Goal: Information Seeking & Learning: Learn about a topic

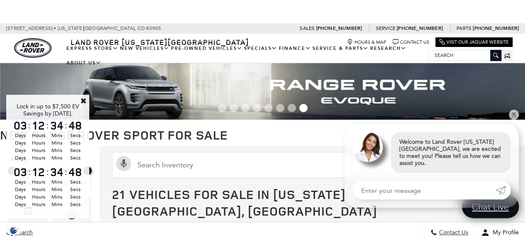
click at [85, 102] on link "Close" at bounding box center [83, 100] width 7 height 7
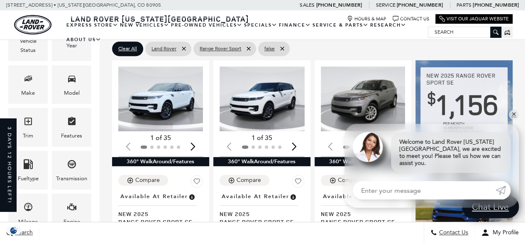
scroll to position [161, 0]
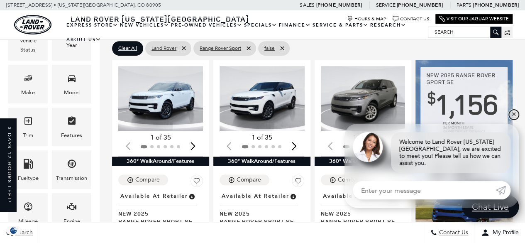
click at [514, 120] on link "✕" at bounding box center [514, 115] width 10 height 10
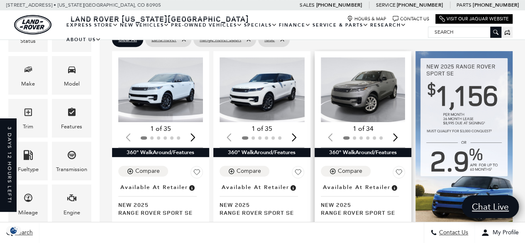
scroll to position [170, 0]
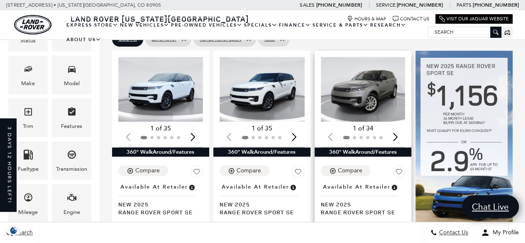
click at [397, 128] on div "Next slide" at bounding box center [395, 137] width 11 height 18
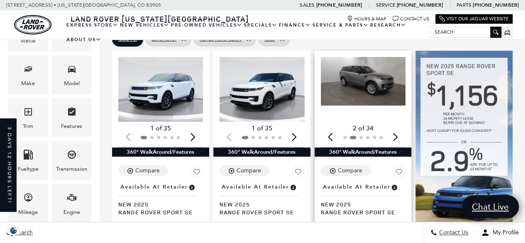
click at [397, 128] on div "Next slide" at bounding box center [395, 137] width 11 height 18
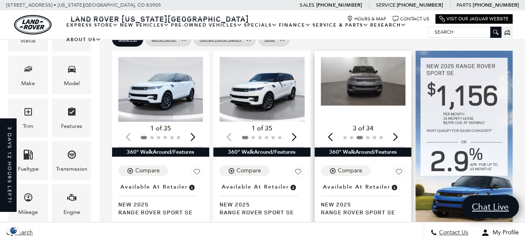
click at [397, 128] on div "Next slide" at bounding box center [395, 137] width 11 height 18
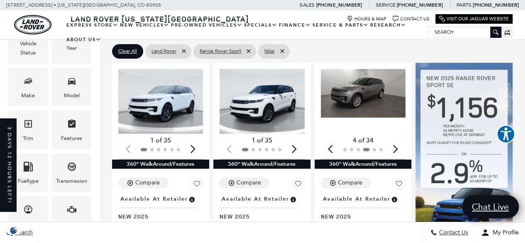
scroll to position [153, 0]
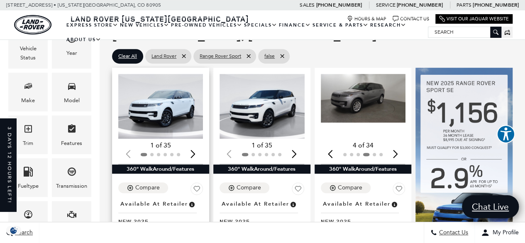
click at [193, 145] on div "Next slide" at bounding box center [193, 154] width 11 height 18
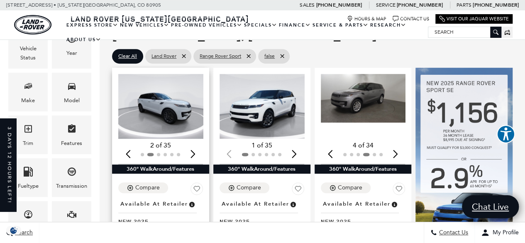
click at [194, 145] on div "Next slide" at bounding box center [193, 154] width 11 height 18
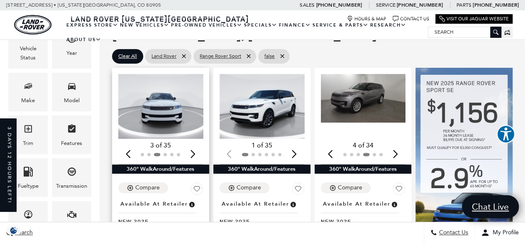
click at [194, 145] on div "Next slide" at bounding box center [193, 154] width 11 height 18
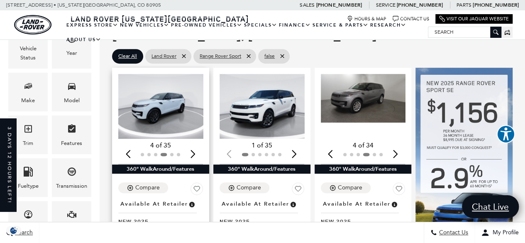
click at [194, 145] on div "Next slide" at bounding box center [193, 154] width 11 height 18
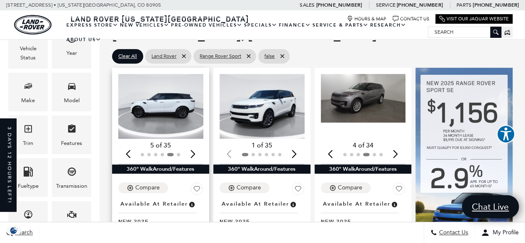
click at [194, 145] on div "Next slide" at bounding box center [193, 154] width 11 height 18
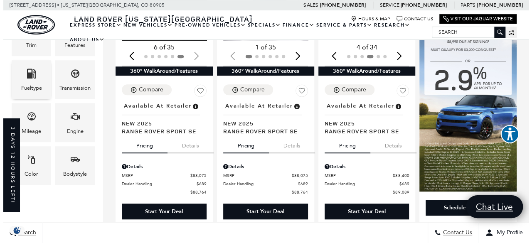
scroll to position [252, 0]
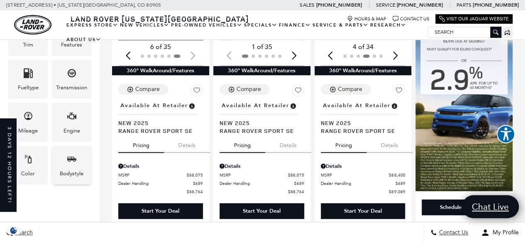
click at [68, 167] on span "Bodystyle" at bounding box center [72, 160] width 10 height 17
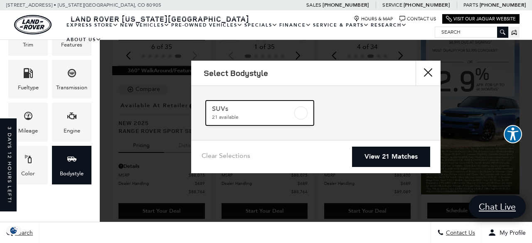
click at [304, 114] on label at bounding box center [300, 112] width 13 height 13
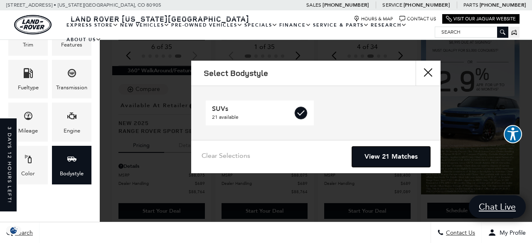
checkbox input "true"
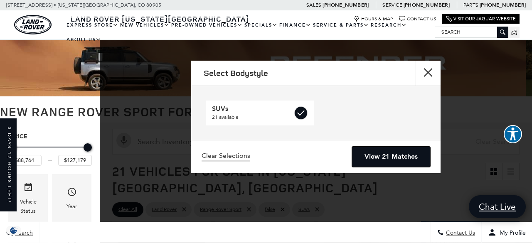
click at [381, 157] on link "View 21 Matches" at bounding box center [391, 157] width 78 height 20
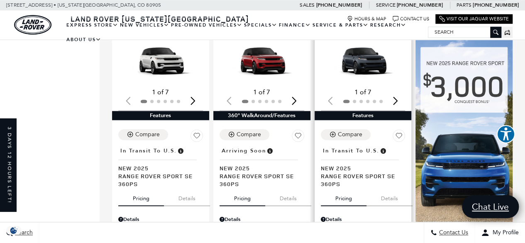
scroll to position [454, 0]
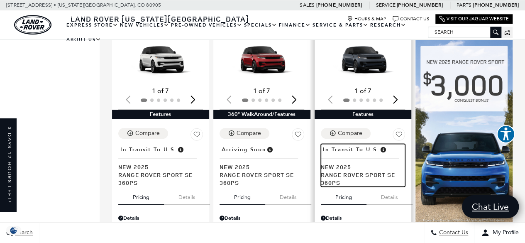
click at [341, 171] on span "Range Rover Sport SE 360PS" at bounding box center [360, 179] width 79 height 16
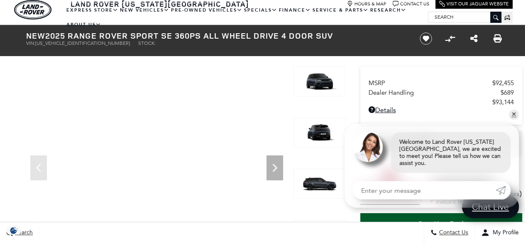
scroll to position [56, 0]
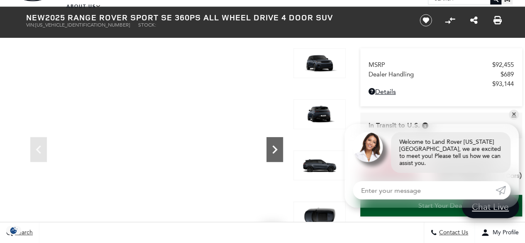
click at [276, 153] on icon "Next" at bounding box center [275, 149] width 17 height 17
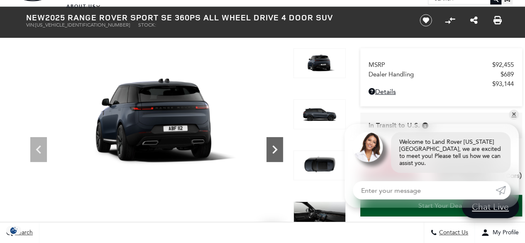
click at [276, 153] on icon "Next" at bounding box center [275, 149] width 17 height 17
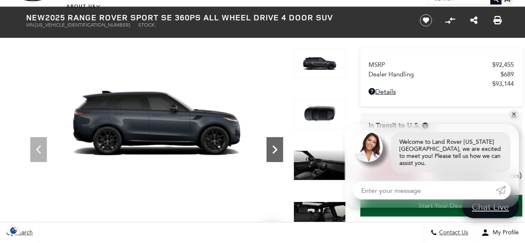
click at [276, 153] on icon "Next" at bounding box center [275, 149] width 17 height 17
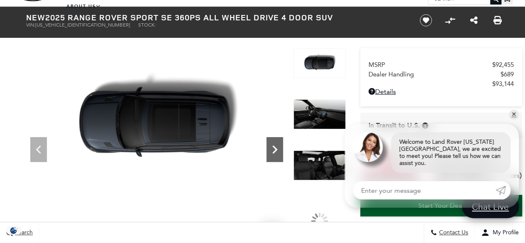
click at [276, 153] on icon "Next" at bounding box center [275, 149] width 17 height 17
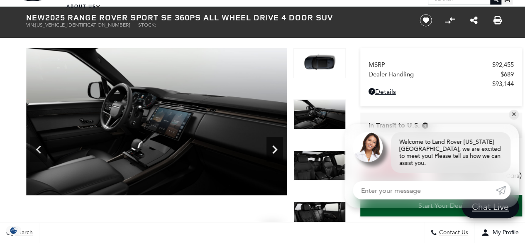
click at [276, 153] on icon "Next" at bounding box center [275, 149] width 17 height 17
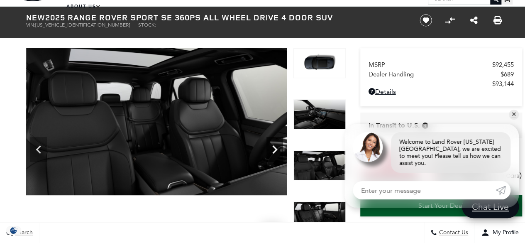
click at [276, 153] on icon "Next" at bounding box center [275, 149] width 17 height 17
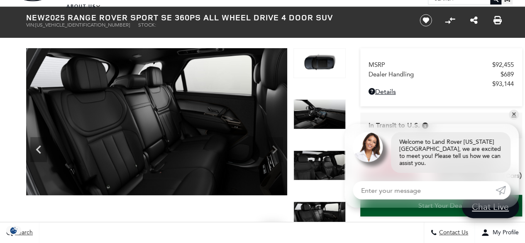
click at [276, 153] on img at bounding box center [156, 121] width 261 height 147
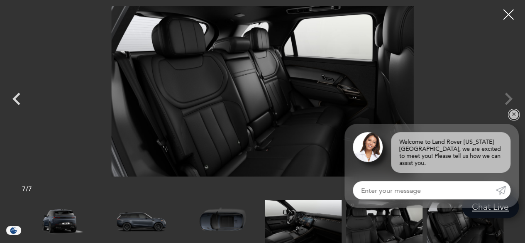
click at [513, 120] on link "✕" at bounding box center [514, 115] width 10 height 10
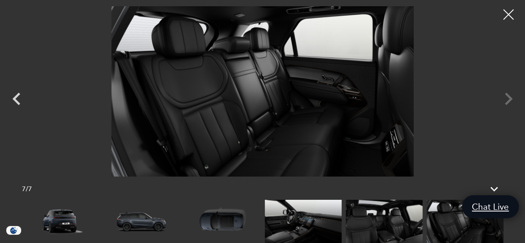
click at [506, 98] on div at bounding box center [262, 91] width 525 height 170
click at [511, 98] on div at bounding box center [262, 91] width 525 height 170
click at [323, 220] on img at bounding box center [303, 221] width 77 height 43
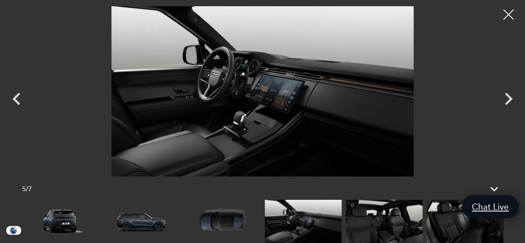
click at [221, 222] on img at bounding box center [222, 221] width 77 height 43
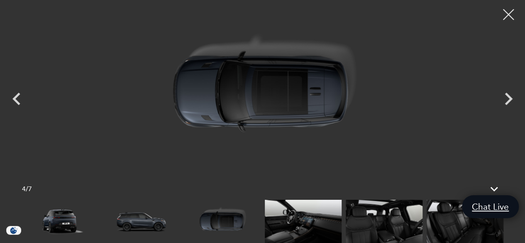
click at [508, 15] on div at bounding box center [509, 15] width 22 height 22
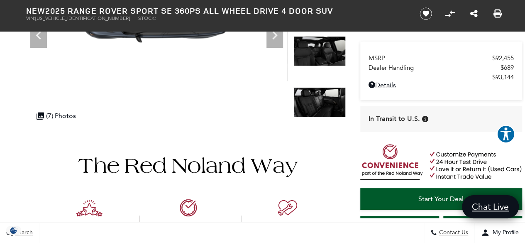
scroll to position [0, 0]
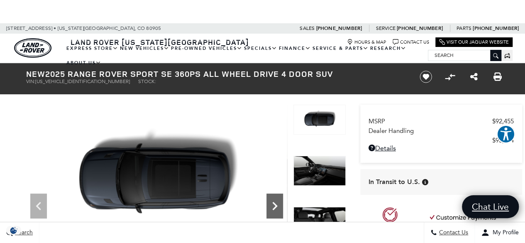
click at [275, 200] on icon "Next" at bounding box center [275, 206] width 17 height 17
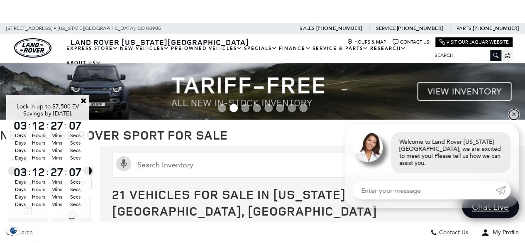
click at [517, 120] on link "✕" at bounding box center [514, 115] width 10 height 10
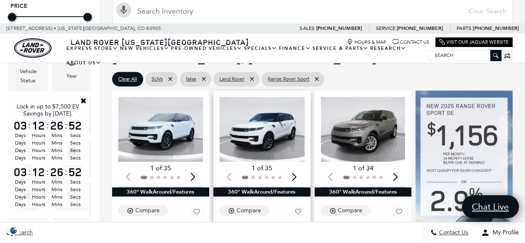
scroll to position [153, 0]
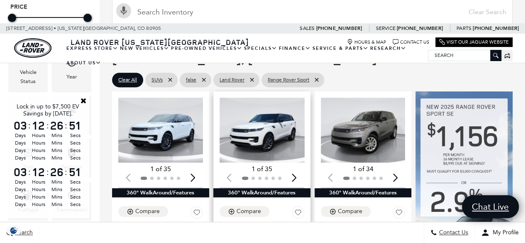
click at [299, 169] on div "Next slide" at bounding box center [294, 178] width 11 height 18
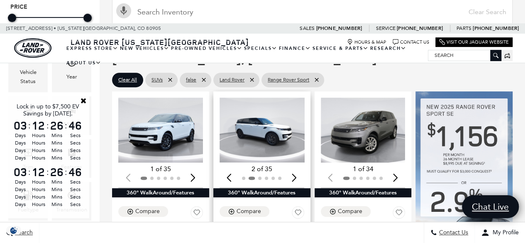
click at [299, 169] on div "Next slide" at bounding box center [294, 178] width 11 height 18
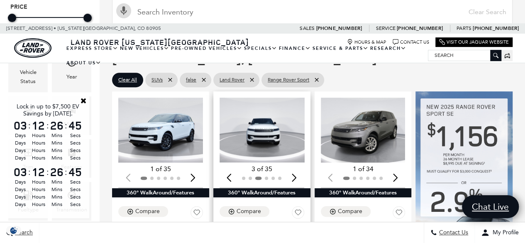
click at [299, 169] on div "Next slide" at bounding box center [294, 178] width 11 height 18
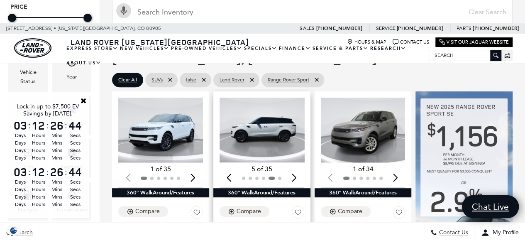
click at [299, 169] on div "Next slide" at bounding box center [294, 178] width 11 height 18
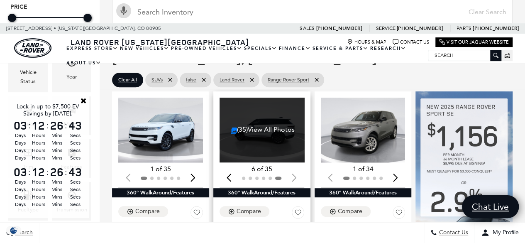
click at [299, 174] on div at bounding box center [262, 178] width 85 height 9
click at [259, 120] on div "(35) View All Photos" at bounding box center [263, 130] width 86 height 65
click at [232, 127] on img "6 / 6" at bounding box center [234, 130] width 7 height 7
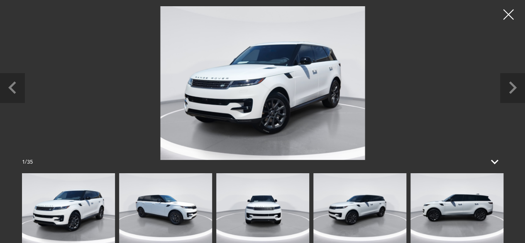
scroll to position [300, 0]
click at [511, 91] on icon "Next slide" at bounding box center [513, 87] width 8 height 12
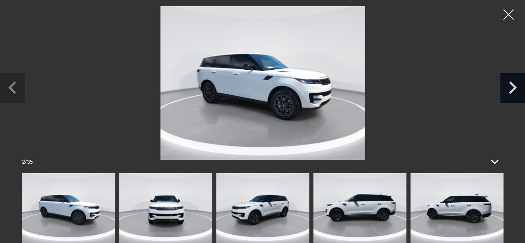
click at [511, 91] on icon "Next slide" at bounding box center [513, 87] width 8 height 12
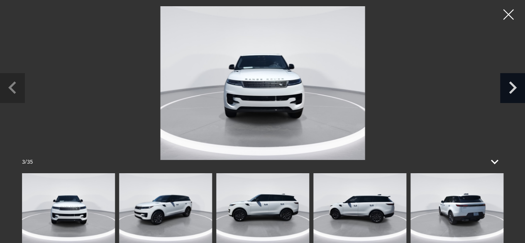
click at [511, 91] on icon "Next slide" at bounding box center [513, 87] width 8 height 12
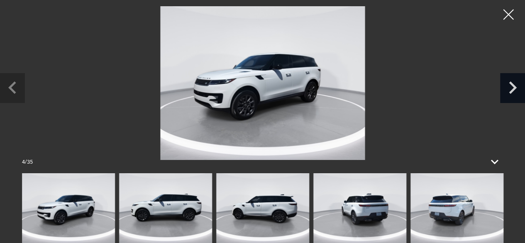
click at [511, 91] on icon "Next slide" at bounding box center [513, 87] width 8 height 12
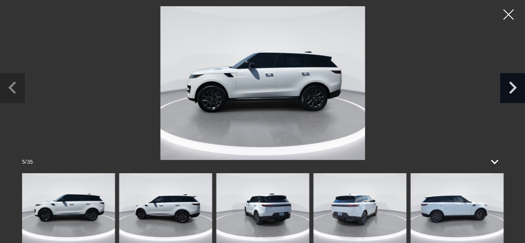
click at [511, 91] on icon "Next slide" at bounding box center [513, 87] width 8 height 12
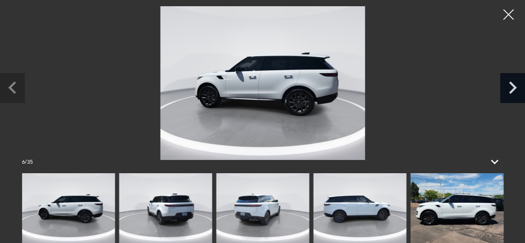
click at [511, 91] on icon "Next slide" at bounding box center [513, 87] width 8 height 12
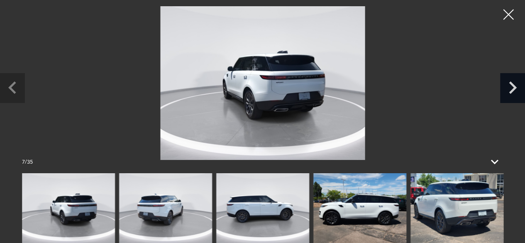
click at [511, 91] on icon "Next slide" at bounding box center [513, 87] width 8 height 12
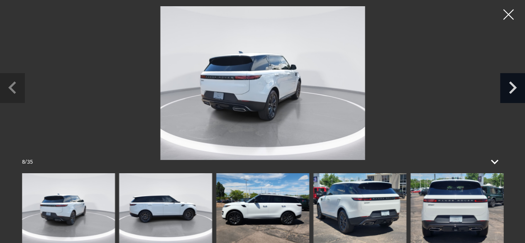
click at [511, 91] on icon "Next slide" at bounding box center [513, 87] width 8 height 12
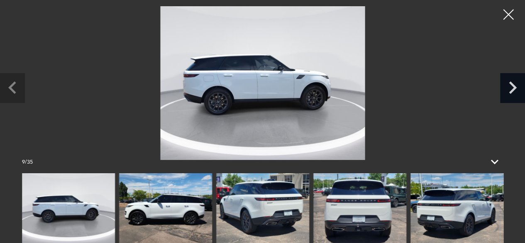
click at [511, 91] on icon "Next slide" at bounding box center [513, 87] width 8 height 12
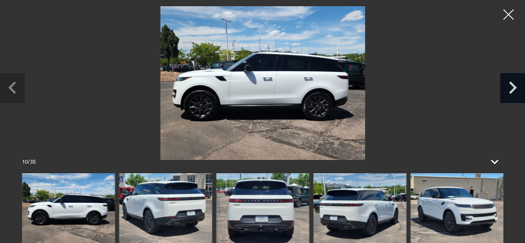
click at [511, 91] on icon "Next slide" at bounding box center [513, 87] width 8 height 12
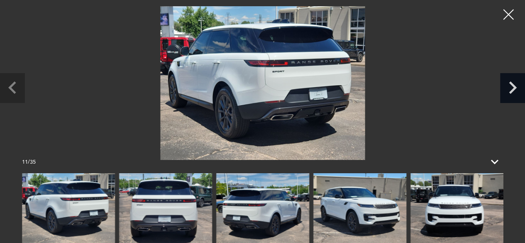
click at [511, 91] on icon "Next slide" at bounding box center [513, 87] width 8 height 12
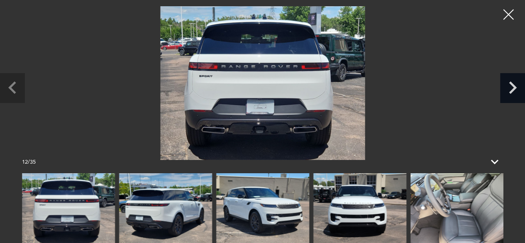
click at [511, 91] on icon "Next slide" at bounding box center [513, 87] width 8 height 12
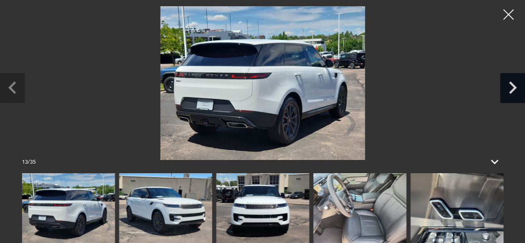
click at [511, 91] on icon "Next slide" at bounding box center [513, 87] width 8 height 12
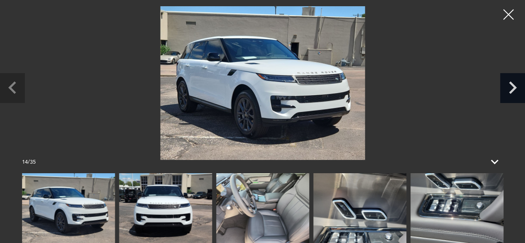
click at [511, 91] on icon "Next slide" at bounding box center [513, 87] width 8 height 12
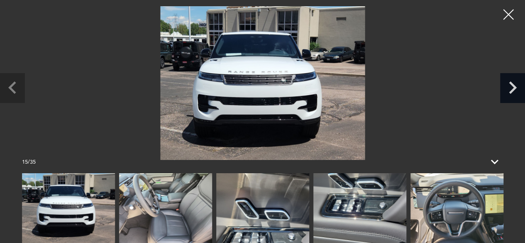
click at [511, 91] on icon "Next slide" at bounding box center [513, 87] width 8 height 12
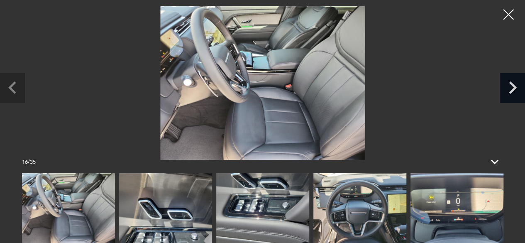
click at [511, 91] on icon "Next slide" at bounding box center [513, 87] width 8 height 12
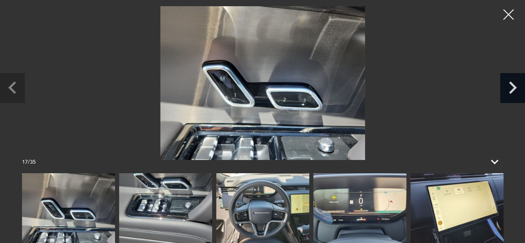
click at [511, 91] on icon "Next slide" at bounding box center [513, 87] width 8 height 12
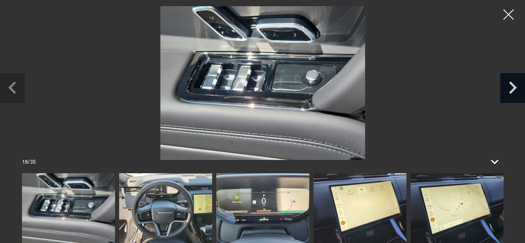
click at [511, 91] on icon "Next slide" at bounding box center [513, 87] width 8 height 12
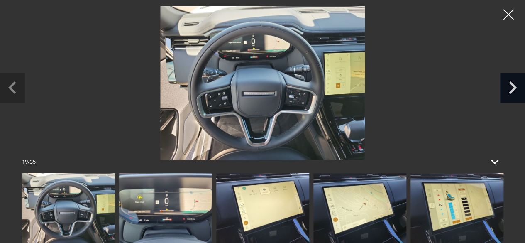
click at [511, 91] on icon "Next slide" at bounding box center [513, 87] width 8 height 12
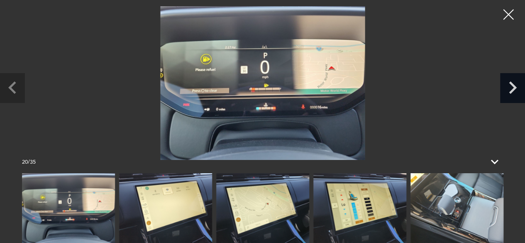
click at [511, 91] on icon "Next slide" at bounding box center [513, 87] width 8 height 12
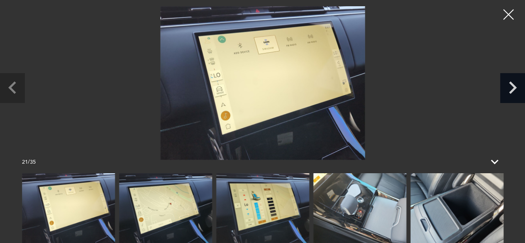
click at [511, 91] on icon "Next slide" at bounding box center [513, 87] width 8 height 12
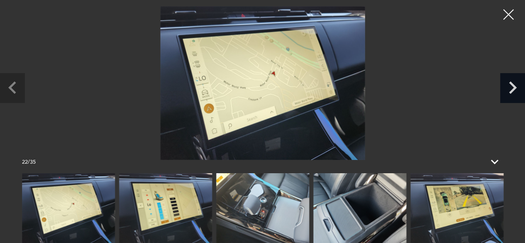
click at [511, 91] on icon "Next slide" at bounding box center [513, 87] width 8 height 12
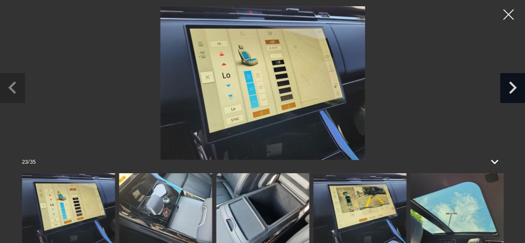
click at [511, 91] on icon "Next slide" at bounding box center [513, 87] width 8 height 12
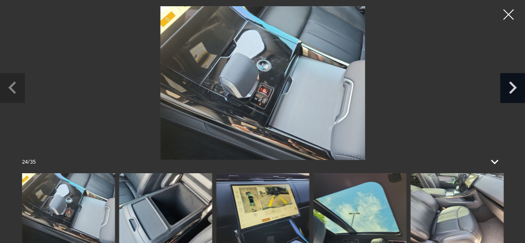
click at [511, 91] on icon "Next slide" at bounding box center [513, 87] width 8 height 12
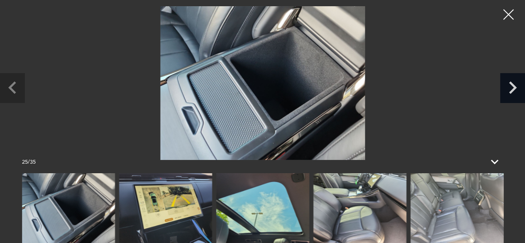
click at [511, 91] on icon "Next slide" at bounding box center [513, 87] width 8 height 12
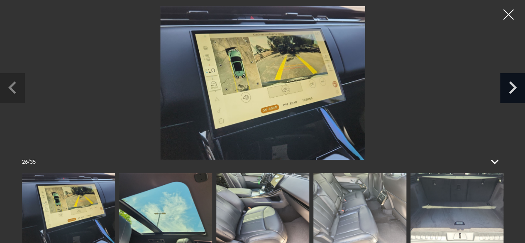
click at [511, 91] on icon "Next slide" at bounding box center [513, 87] width 8 height 12
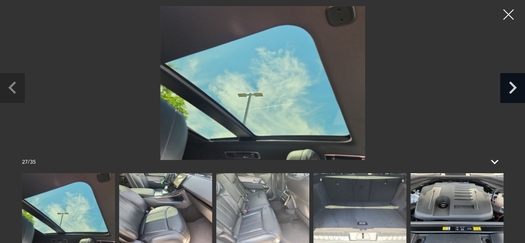
click at [511, 91] on icon "Next slide" at bounding box center [513, 87] width 8 height 12
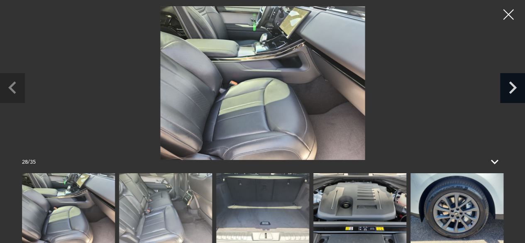
click at [511, 91] on icon "Next slide" at bounding box center [513, 87] width 8 height 12
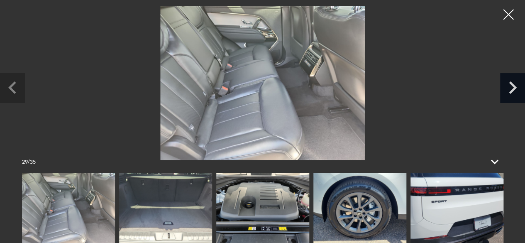
click at [511, 91] on icon "Next slide" at bounding box center [513, 87] width 8 height 12
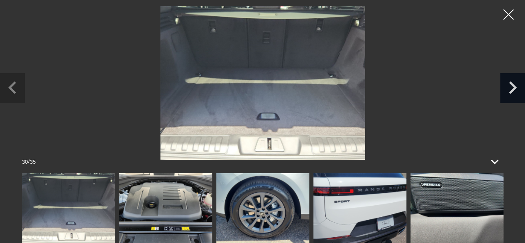
click at [511, 91] on icon "Next slide" at bounding box center [513, 87] width 8 height 12
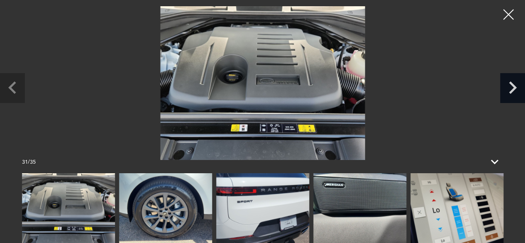
click at [511, 91] on icon "Next slide" at bounding box center [513, 87] width 8 height 12
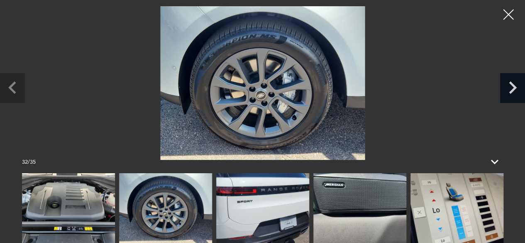
click at [511, 91] on icon "Next slide" at bounding box center [513, 87] width 8 height 12
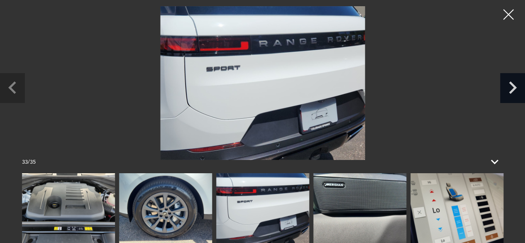
click at [511, 91] on icon "Next slide" at bounding box center [513, 87] width 8 height 12
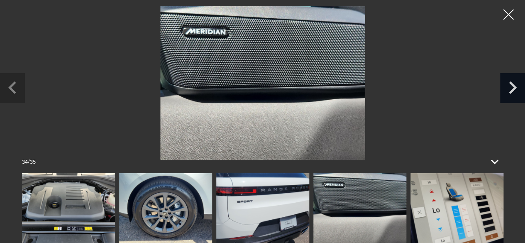
click at [511, 91] on icon "Next slide" at bounding box center [513, 87] width 8 height 12
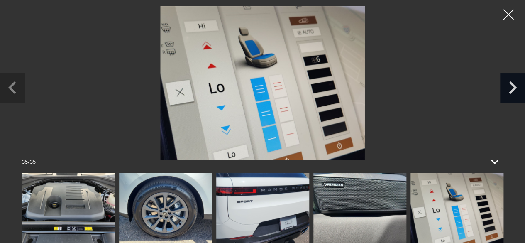
click at [511, 91] on icon "Next slide" at bounding box center [513, 87] width 8 height 12
click at [505, 12] on div at bounding box center [509, 15] width 22 height 22
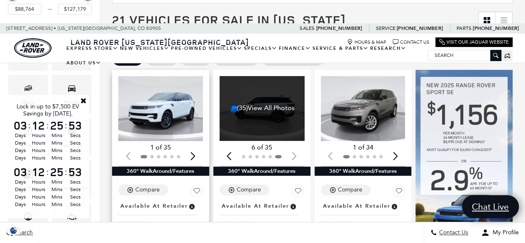
scroll to position [0, 0]
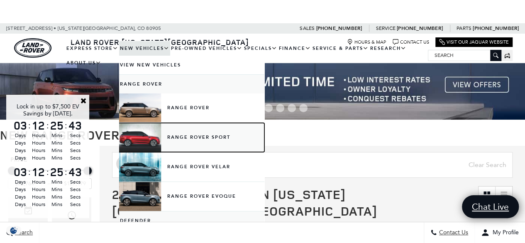
click at [191, 140] on link "Range Rover Sport" at bounding box center [191, 137] width 145 height 29
